Goal: Information Seeking & Learning: Check status

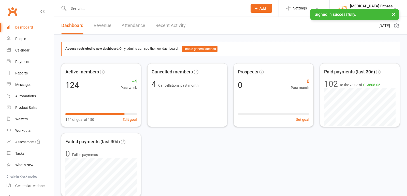
click at [88, 11] on input "text" at bounding box center [155, 8] width 177 height 7
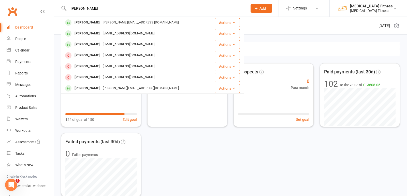
scroll to position [98, 0]
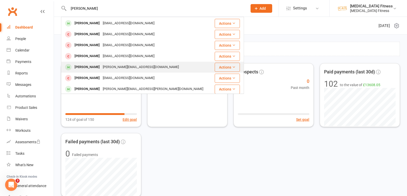
type input "[PERSON_NAME]"
click at [85, 67] on div "[PERSON_NAME]" at bounding box center [87, 66] width 28 height 7
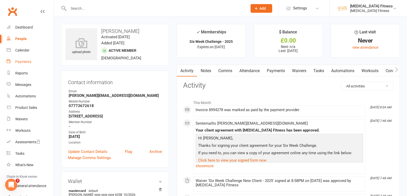
click at [21, 62] on div "Payments" at bounding box center [23, 62] width 16 height 4
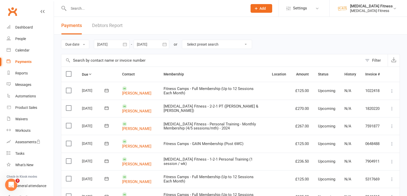
click at [127, 46] on icon "button" at bounding box center [125, 44] width 4 height 3
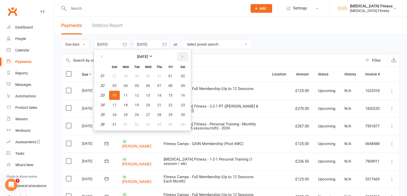
click at [182, 55] on icon "button" at bounding box center [183, 56] width 4 height 4
click at [124, 85] on span "08" at bounding box center [126, 86] width 4 height 4
type input "[DATE]"
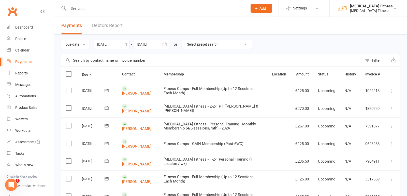
click at [166, 48] on button "button" at bounding box center [164, 44] width 9 height 9
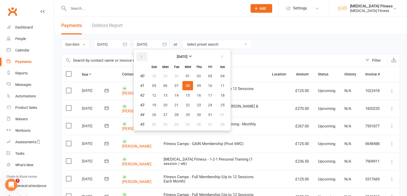
click at [142, 54] on button "button" at bounding box center [141, 56] width 11 height 9
click at [186, 86] on span "10" at bounding box center [188, 86] width 4 height 4
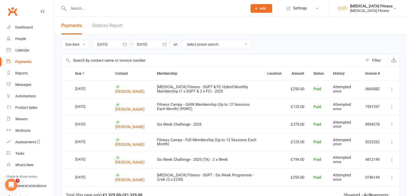
click at [166, 43] on icon "button" at bounding box center [165, 44] width 4 height 3
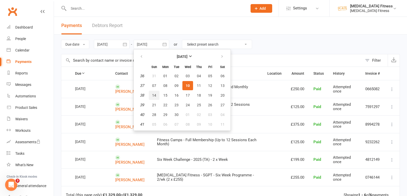
click at [155, 94] on span "14" at bounding box center [154, 95] width 4 height 4
type input "[DATE]"
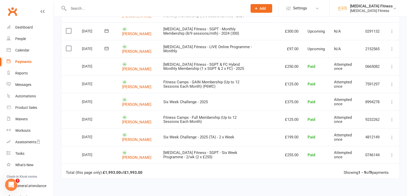
scroll to position [78, 0]
